Goal: Find specific page/section

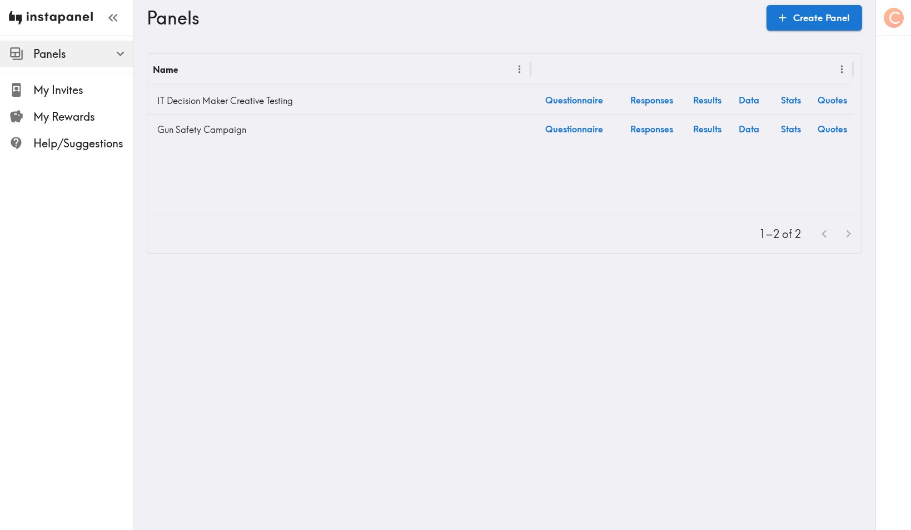
click at [58, 16] on img at bounding box center [51, 18] width 84 height 36
click at [67, 90] on span "My Invites" at bounding box center [83, 90] width 100 height 16
